Goal: Task Accomplishment & Management: Use online tool/utility

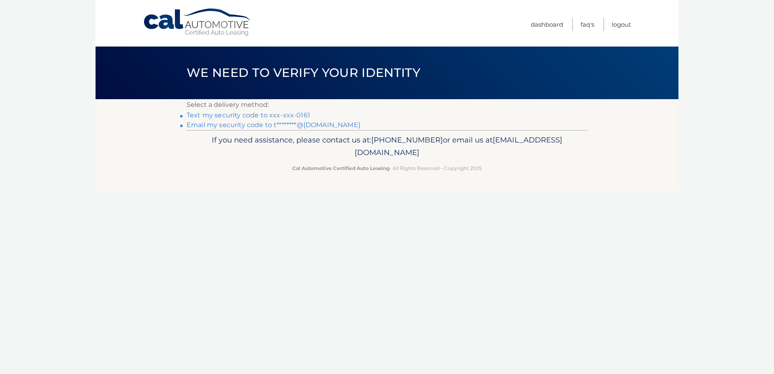
click at [298, 115] on link "Text my security code to xxx-xxx-0161" at bounding box center [248, 115] width 123 height 8
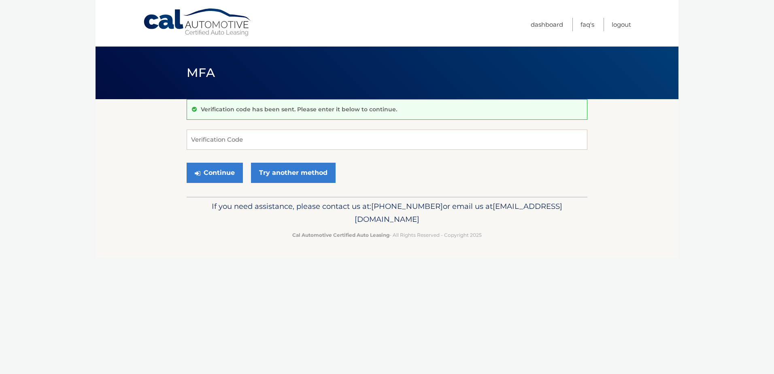
click at [299, 150] on form "Verification Code Continue Try another method" at bounding box center [387, 158] width 401 height 57
click at [303, 141] on input "Verification Code" at bounding box center [387, 140] width 401 height 20
type input "642743"
click at [237, 181] on button "Continue" at bounding box center [215, 173] width 56 height 20
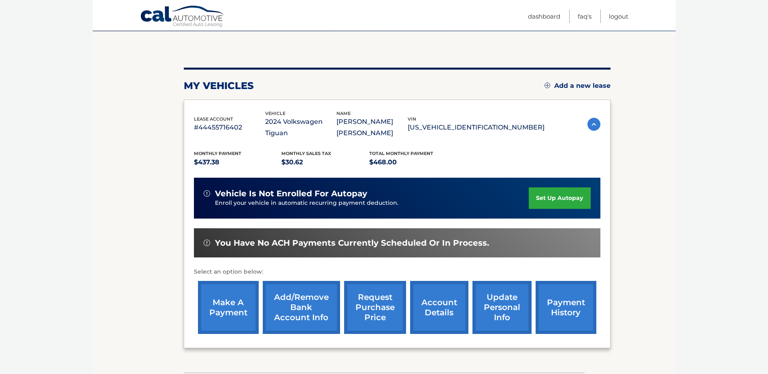
scroll to position [47, 0]
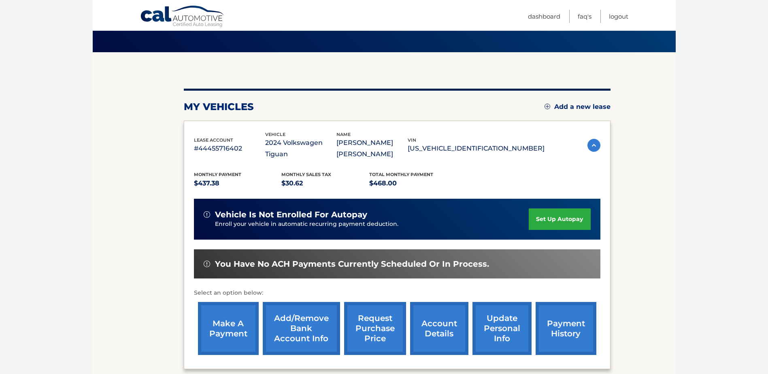
click at [243, 329] on link "make a payment" at bounding box center [228, 328] width 61 height 53
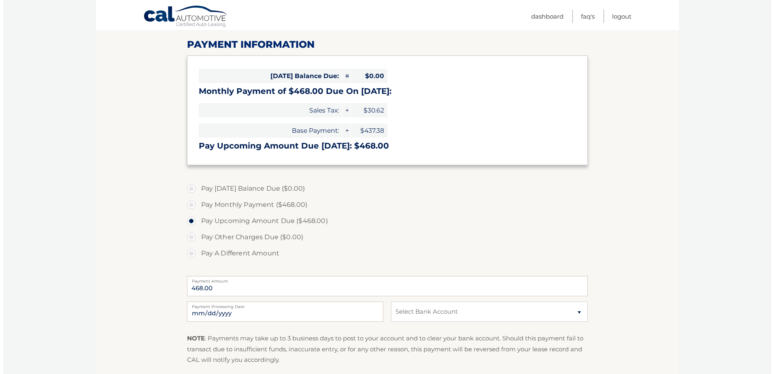
scroll to position [121, 0]
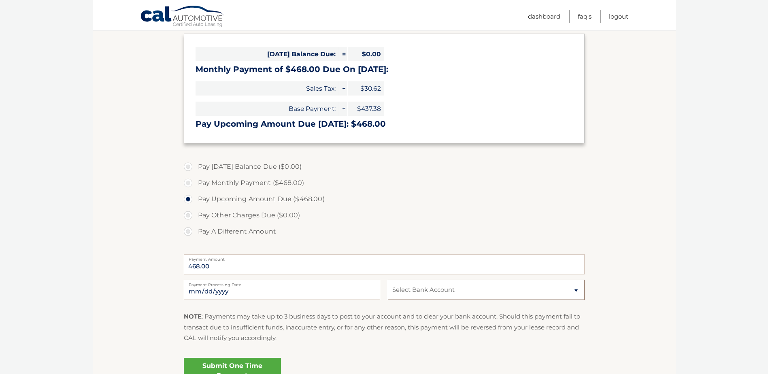
click at [480, 291] on select "Select Bank Account Checking NAVY FEDERAL CREDIT UNION *****1348 Checking BRIGH…" at bounding box center [486, 290] width 196 height 20
select select "ODE3NTI5YWEtYzgzNC00OGM3LWIyMDctYmI4NDJiMjE2ZWM0"
click at [388, 280] on select "Select Bank Account Checking NAVY FEDERAL CREDIT UNION *****1348 Checking BRIGH…" at bounding box center [486, 290] width 196 height 20
click at [276, 362] on link "Submit One Time Payment" at bounding box center [232, 371] width 97 height 26
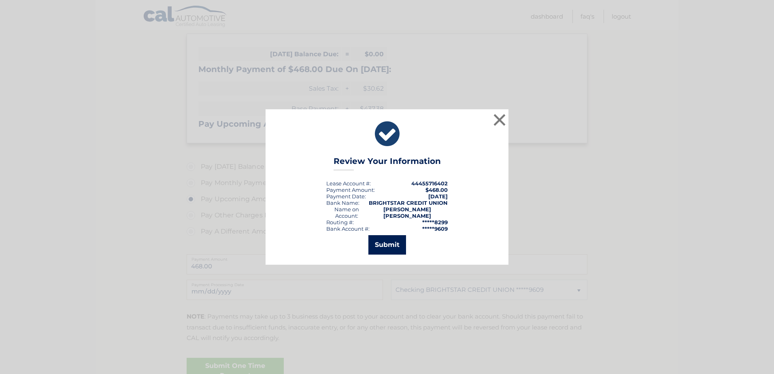
click at [397, 243] on button "Submit" at bounding box center [387, 244] width 38 height 19
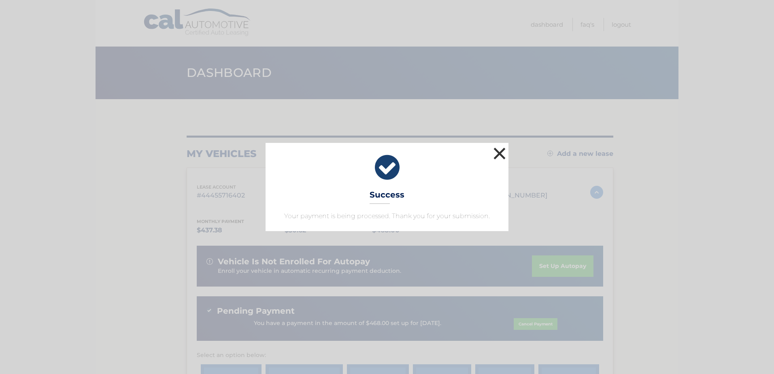
click at [506, 151] on button "×" at bounding box center [500, 153] width 16 height 16
